Goal: Information Seeking & Learning: Learn about a topic

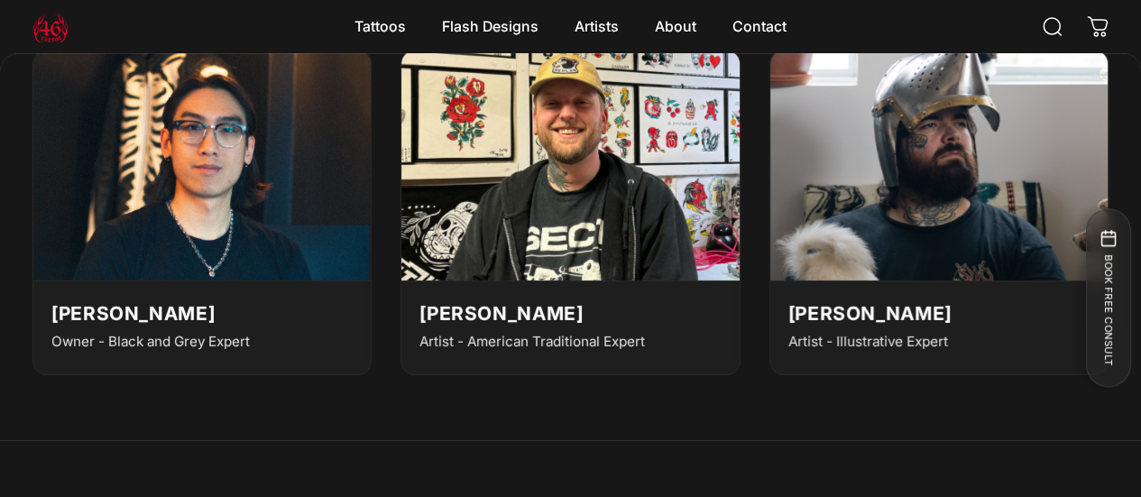
scroll to position [2946, 0]
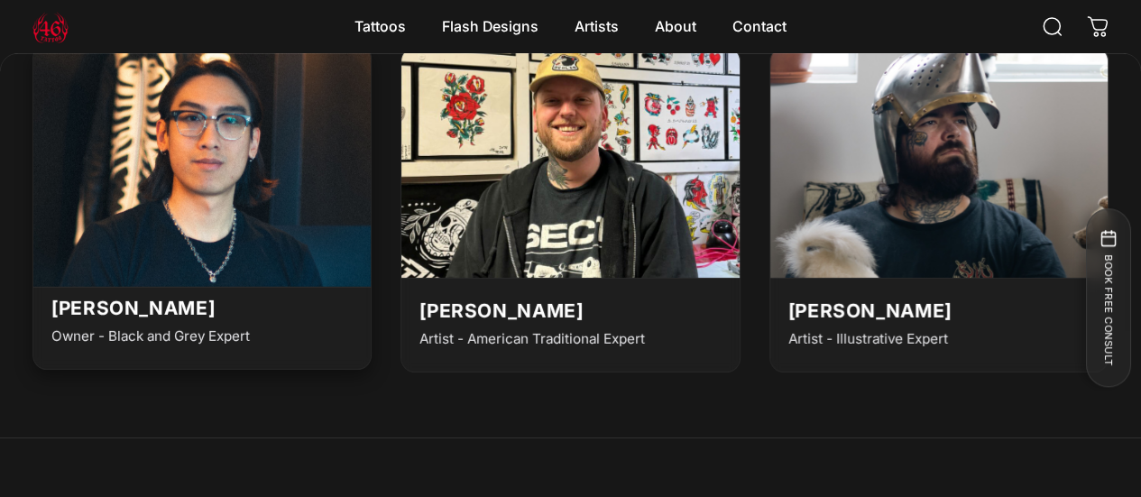
click at [277, 350] on div "Geoffrey Wong Owner - Black and Grey Expert" at bounding box center [201, 322] width 337 height 93
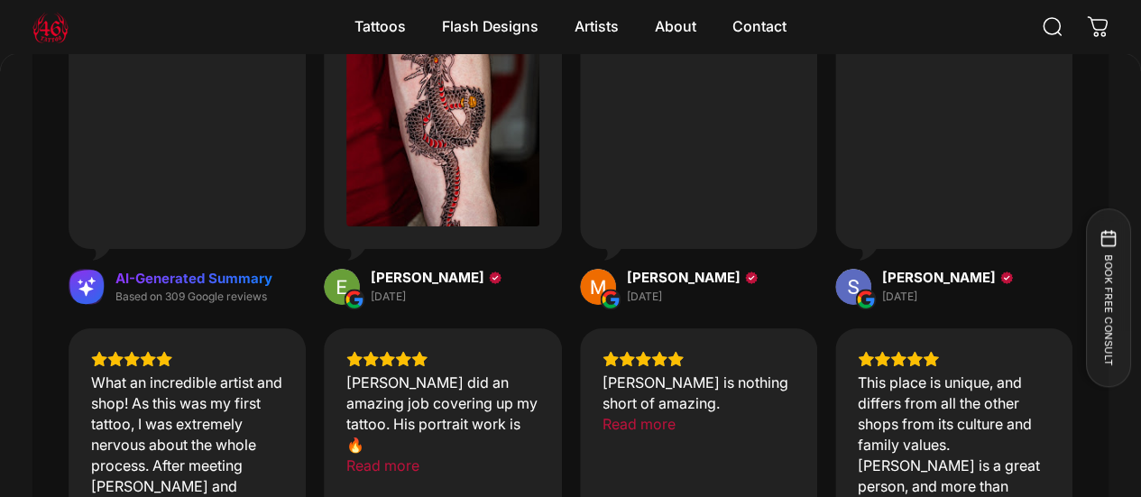
scroll to position [6560, 0]
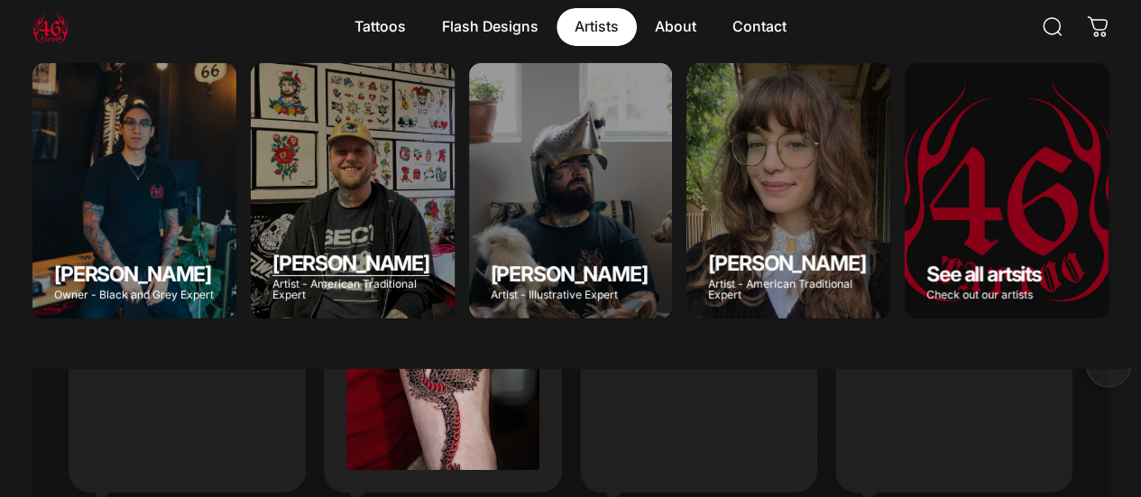
click at [366, 192] on div "Spencer Skalko" at bounding box center [353, 190] width 204 height 255
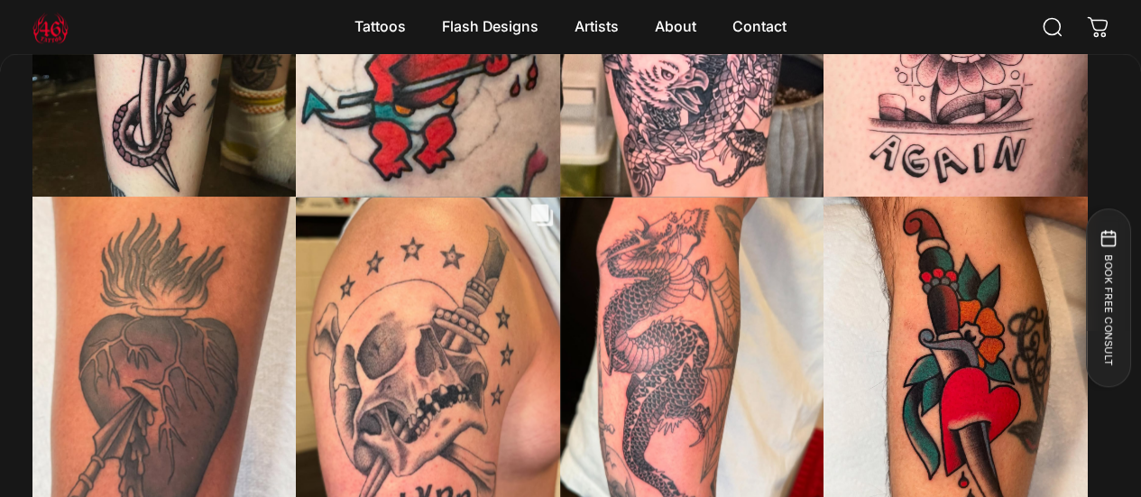
scroll to position [5047, 0]
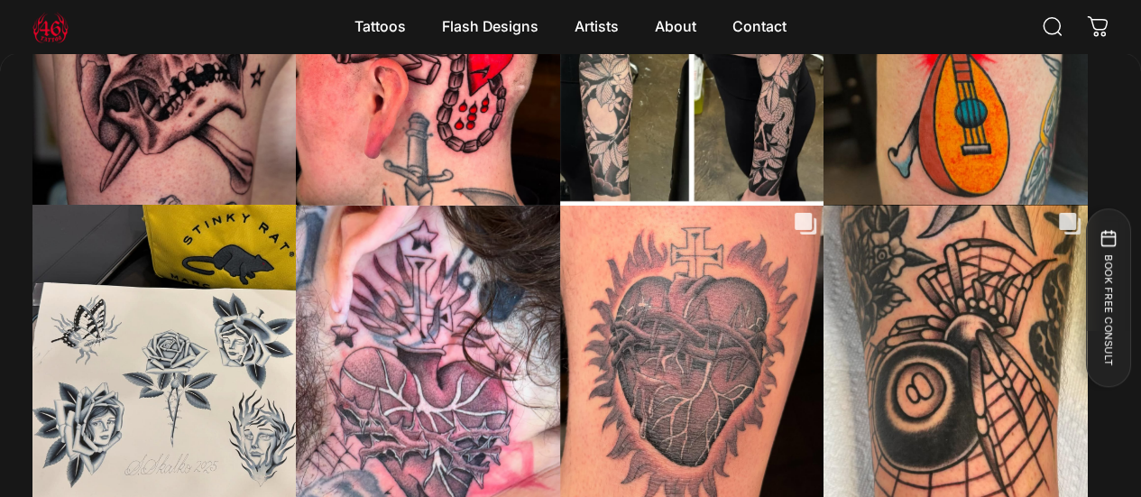
scroll to position [6470, 0]
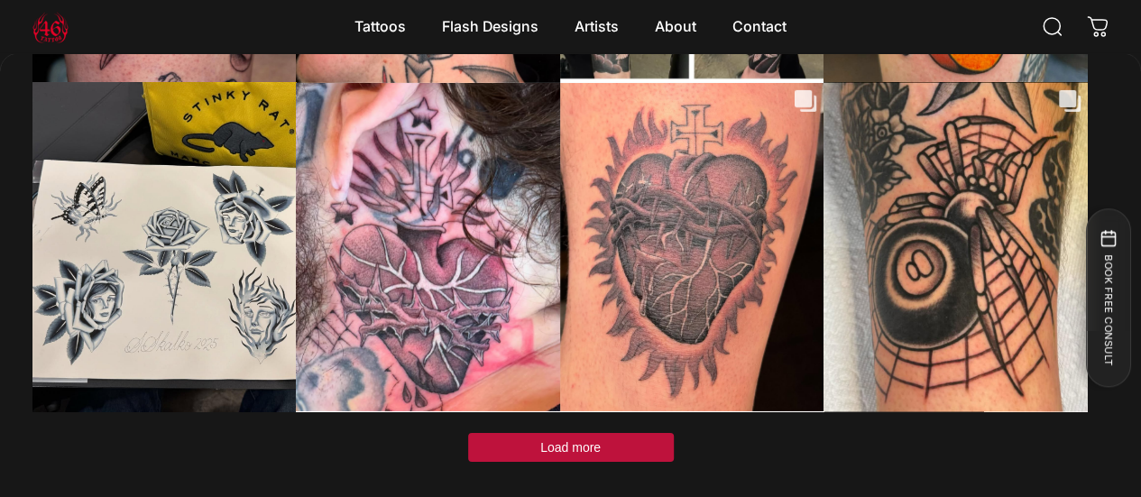
click at [593, 440] on span "Load more" at bounding box center [570, 447] width 60 height 14
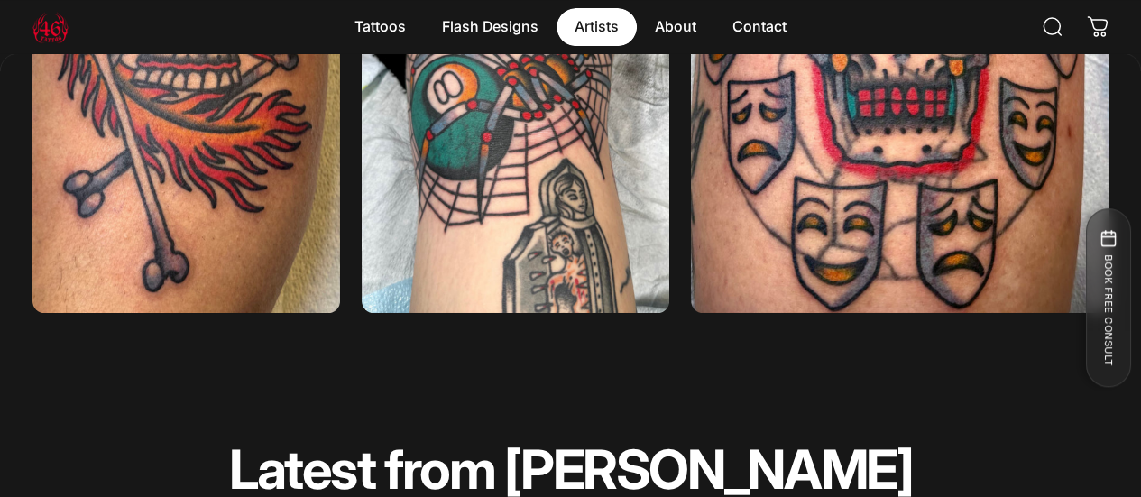
scroll to position [3602, 0]
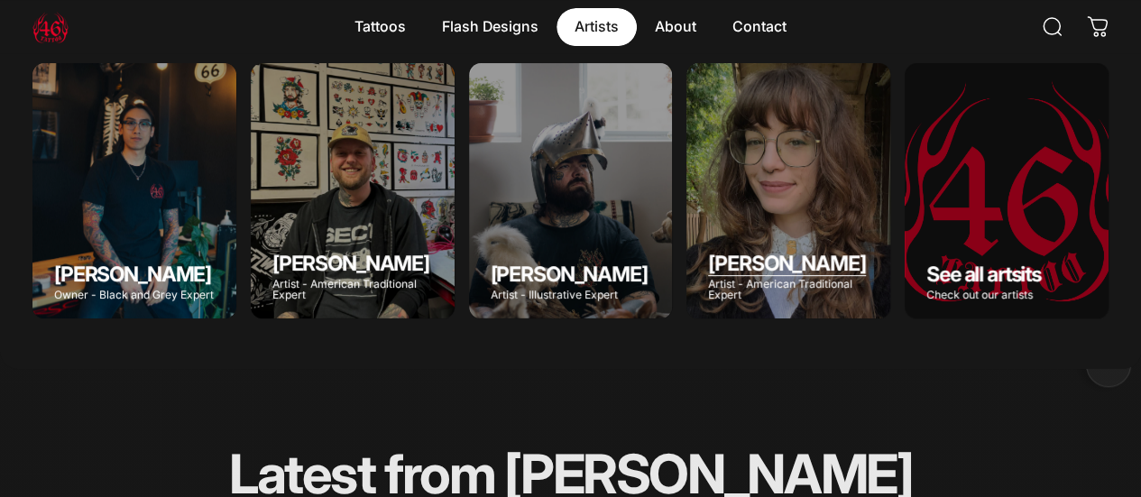
click at [732, 177] on div "Emily Forte" at bounding box center [788, 190] width 204 height 255
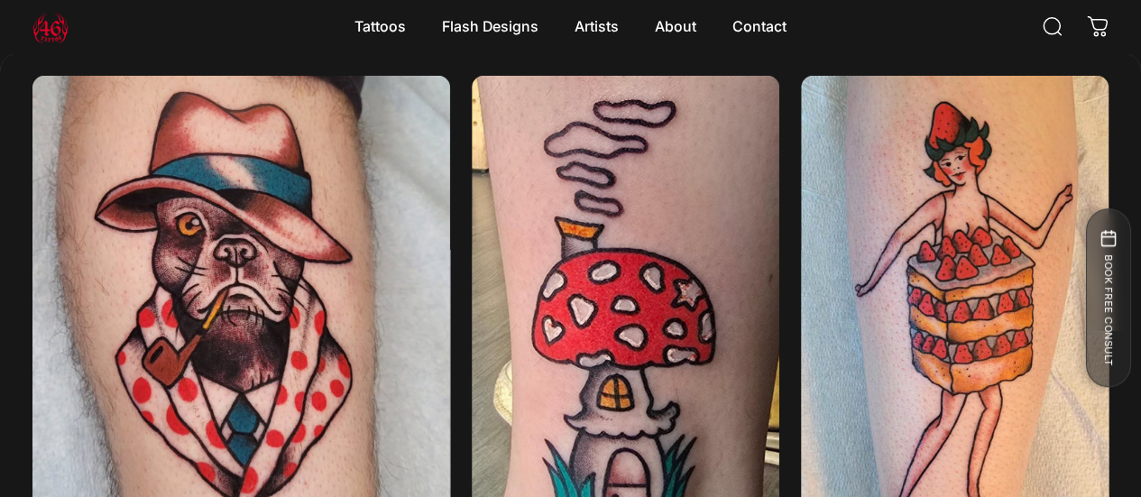
scroll to position [2752, 0]
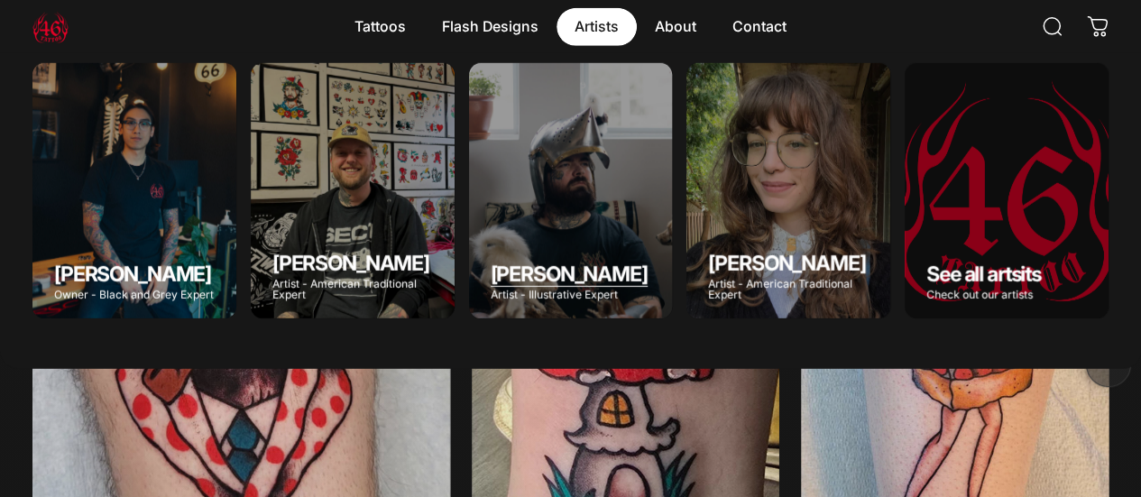
click at [590, 196] on div "Taivas Jättiläinen" at bounding box center [571, 190] width 204 height 255
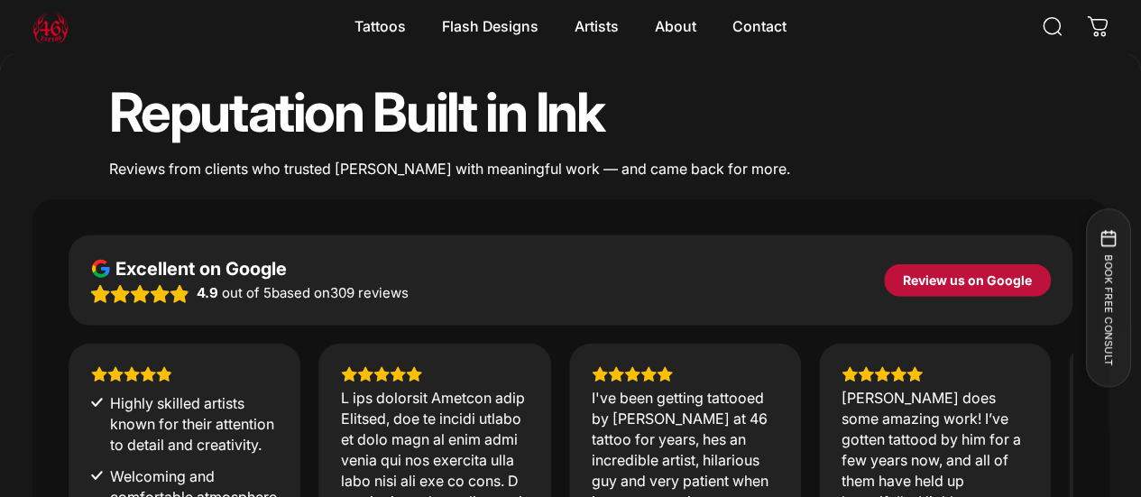
scroll to position [5836, 0]
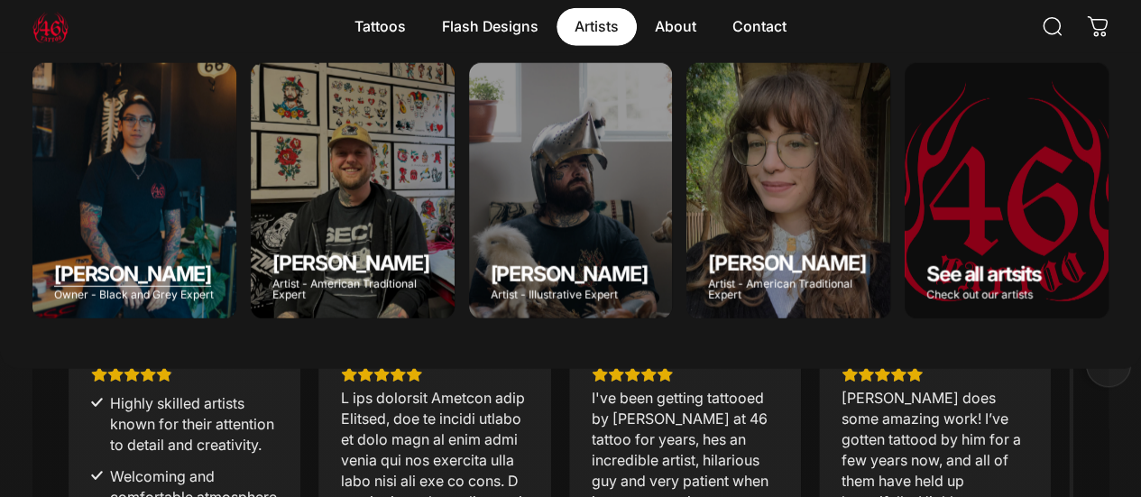
click at [171, 181] on div "Geoffrey Wong" at bounding box center [134, 190] width 204 height 255
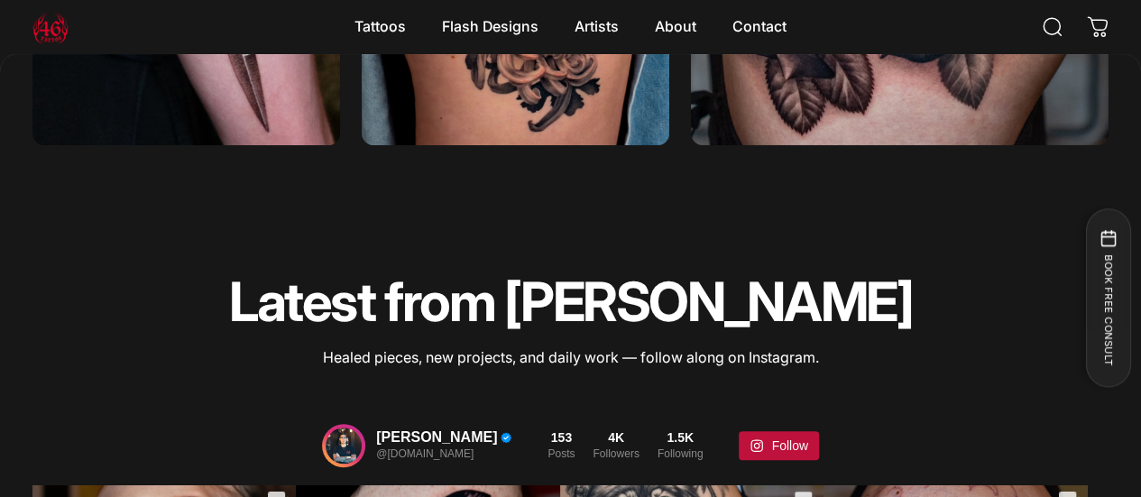
scroll to position [3964, 0]
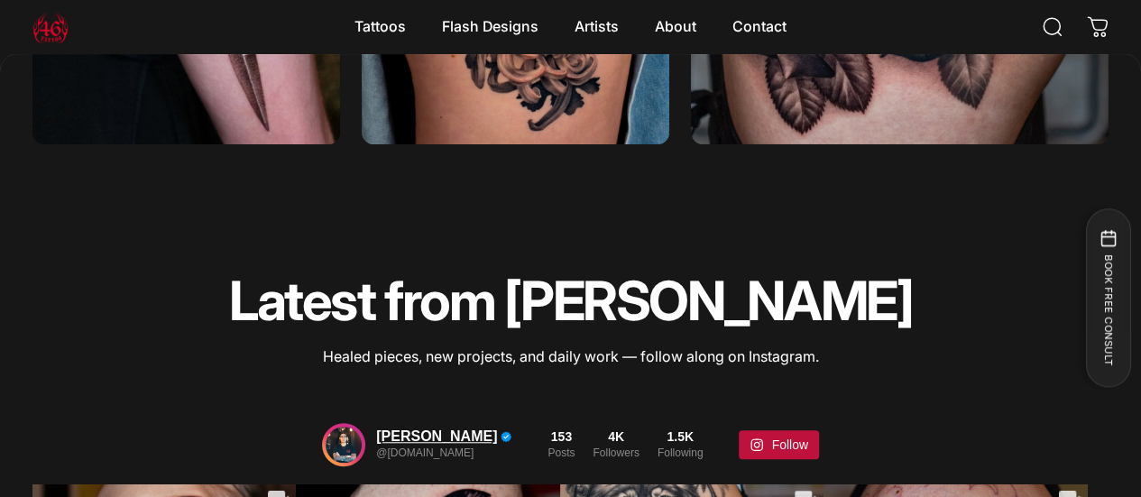
click at [444, 428] on div "[PERSON_NAME]" at bounding box center [436, 436] width 121 height 16
